Goal: Find specific page/section: Find specific page/section

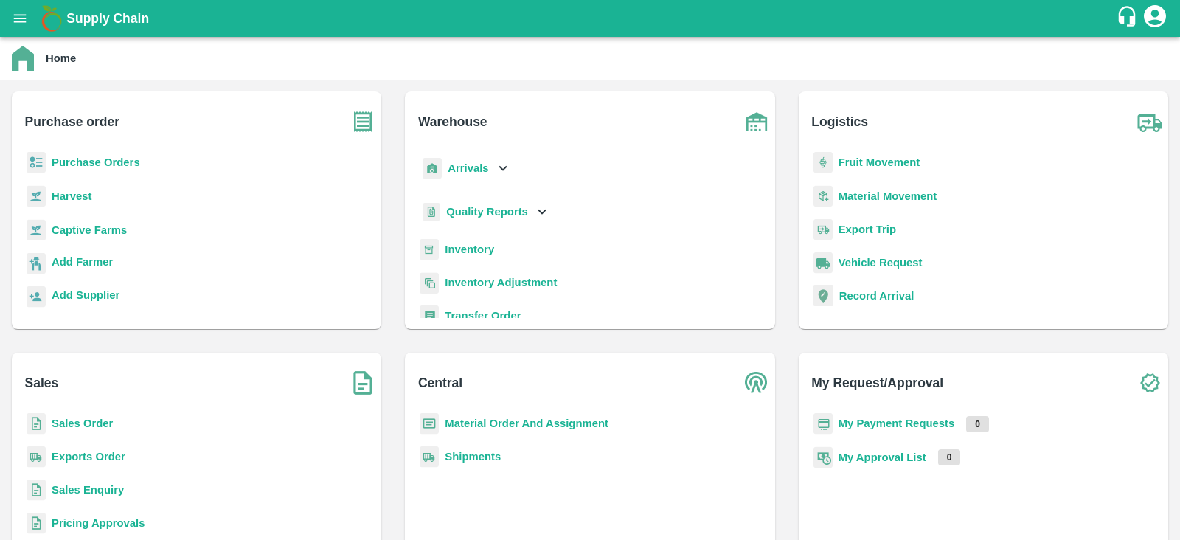
click at [107, 155] on p "Purchase Orders" at bounding box center [96, 162] width 88 height 16
click at [92, 158] on b "Purchase Orders" at bounding box center [96, 162] width 88 height 12
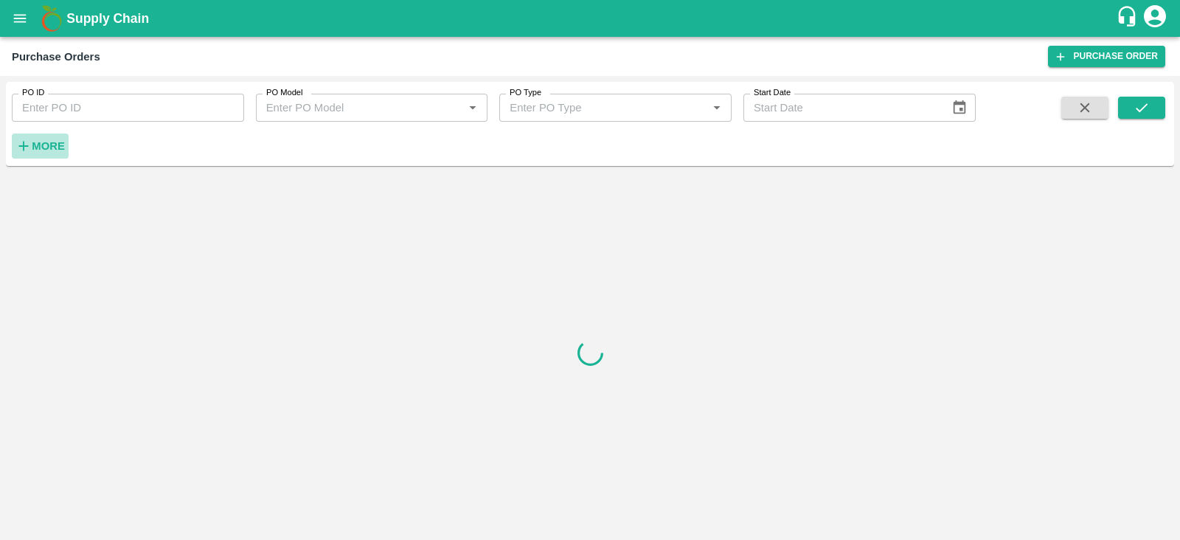
click at [41, 142] on strong "More" at bounding box center [48, 146] width 33 height 12
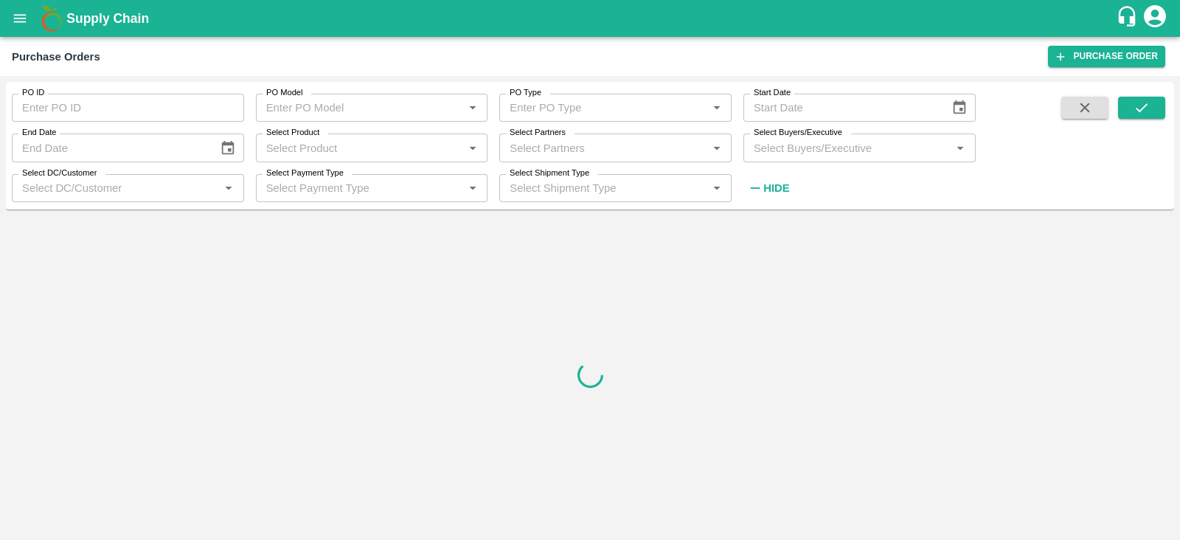
click at [880, 159] on div "Select Buyers/Executive   *" at bounding box center [859, 147] width 232 height 28
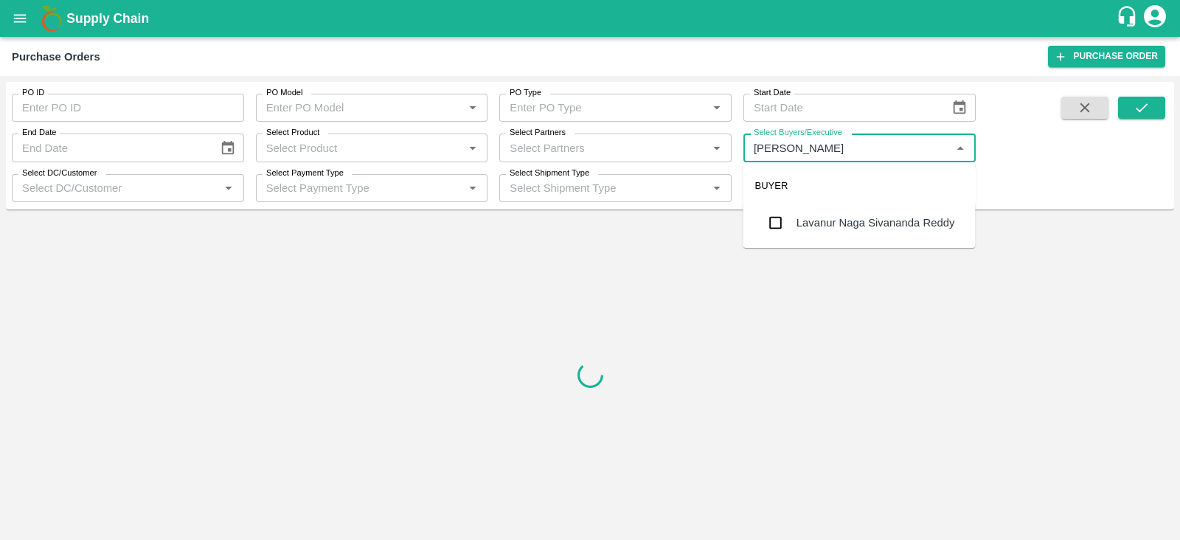
type input "[PERSON_NAME]"
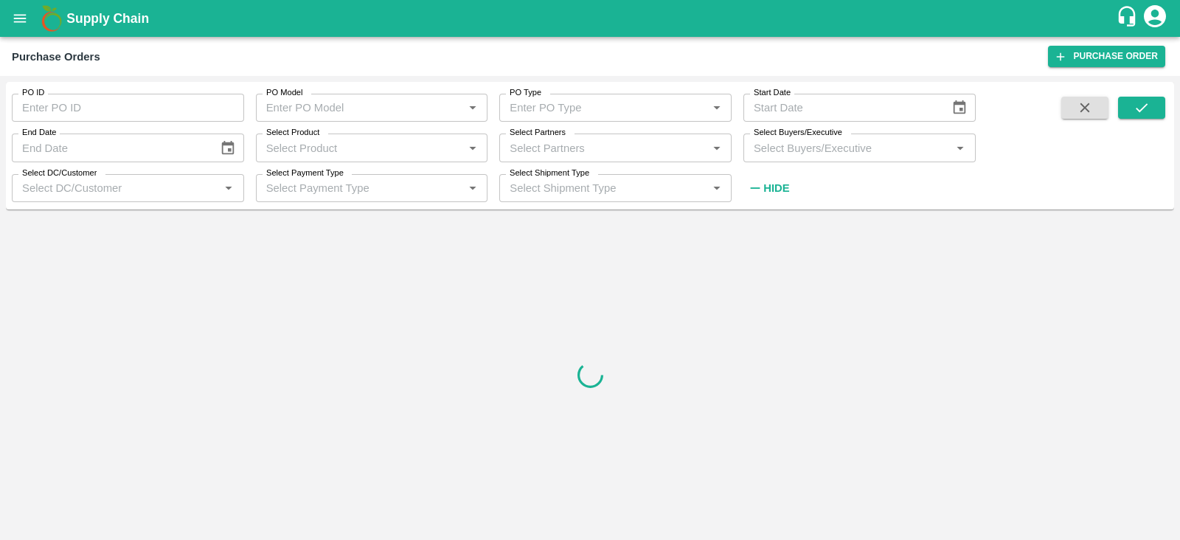
click at [833, 150] on input "Select Buyers/Executive" at bounding box center [847, 147] width 199 height 19
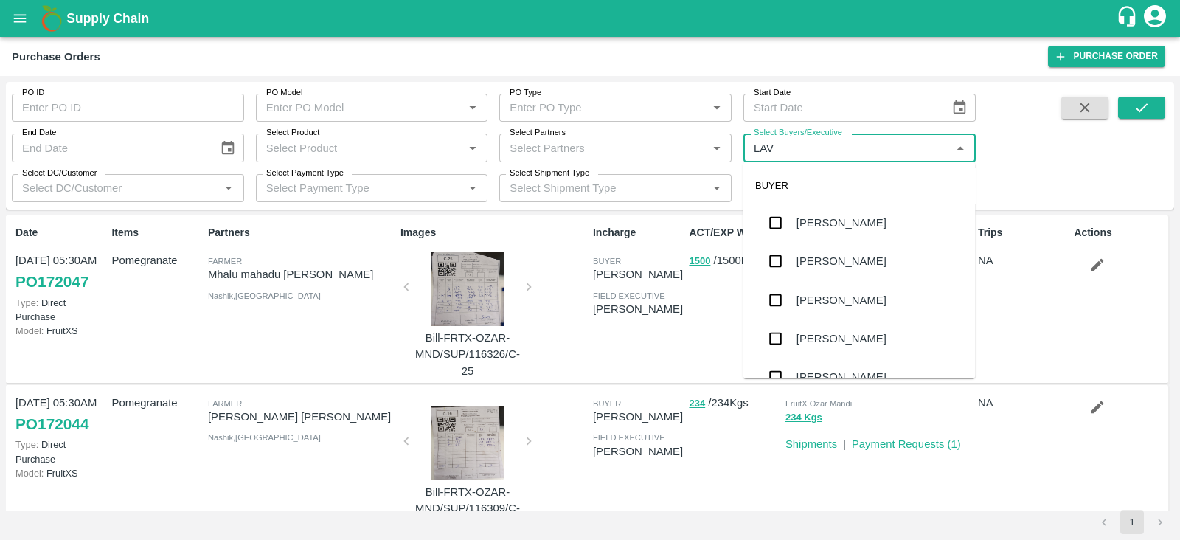
type input "LAVA"
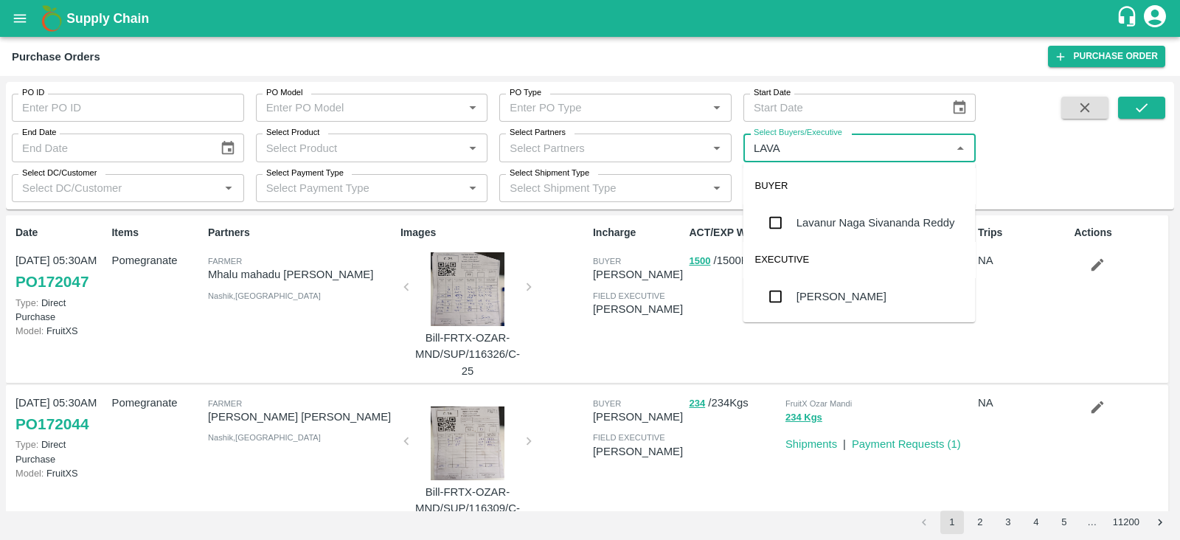
click at [825, 246] on div "EXECUTIVE" at bounding box center [859, 259] width 232 height 35
click at [809, 227] on div "Lavanur Naga Sivananda Reddy" at bounding box center [875, 223] width 159 height 16
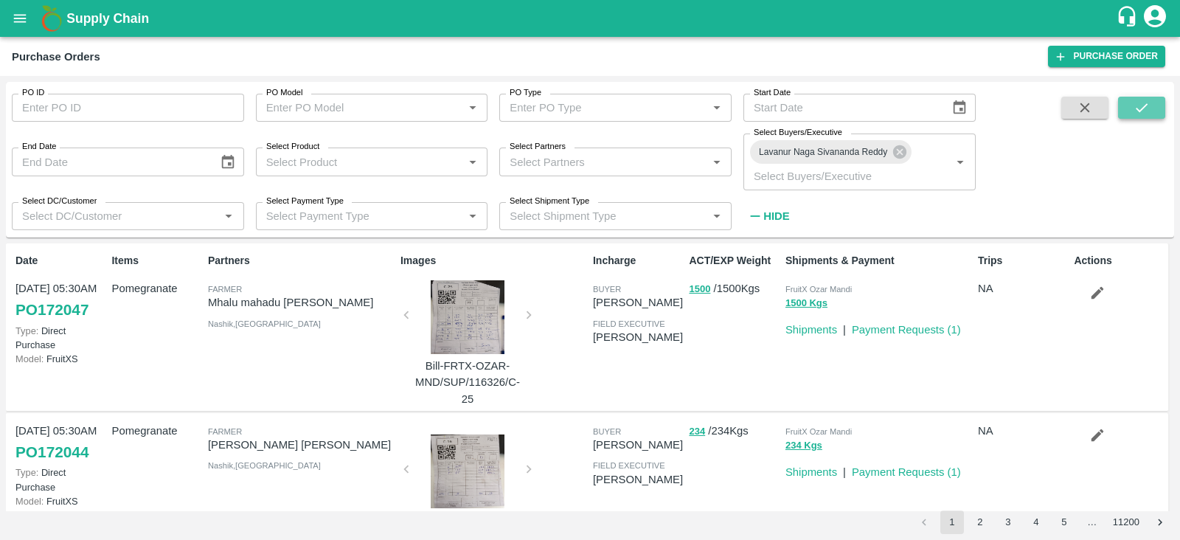
click at [1154, 97] on button "submit" at bounding box center [1141, 108] width 47 height 22
